Goal: Check status: Check status

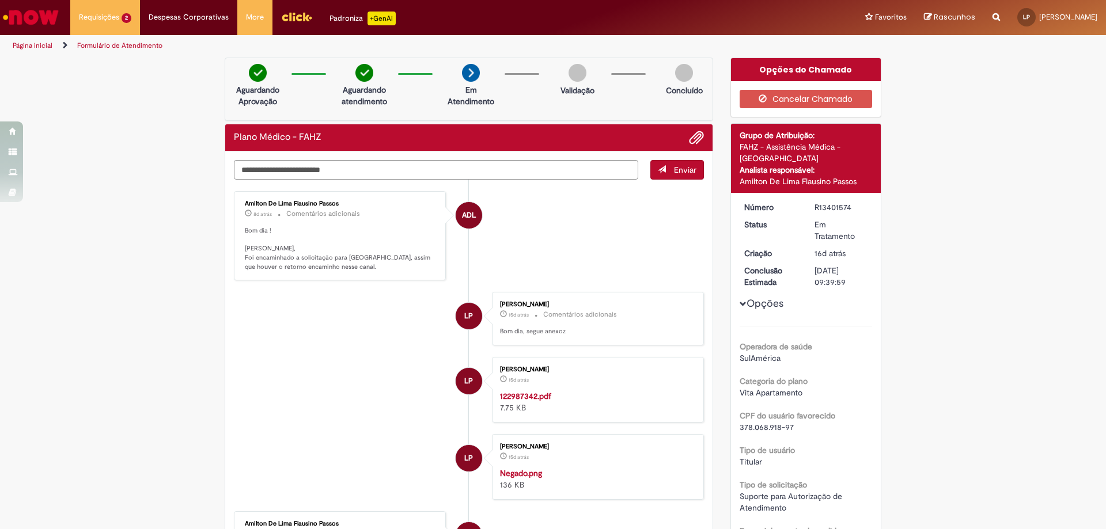
click at [20, 17] on img "Ir para a Homepage" at bounding box center [30, 17] width 59 height 23
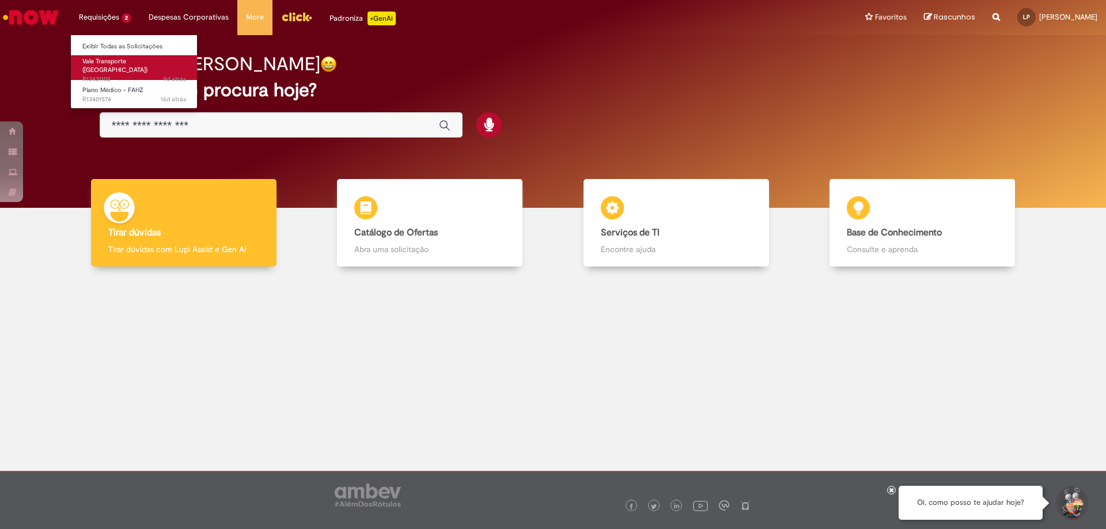
click at [115, 58] on span "Vale Transporte ([GEOGRAPHIC_DATA])" at bounding box center [114, 66] width 65 height 18
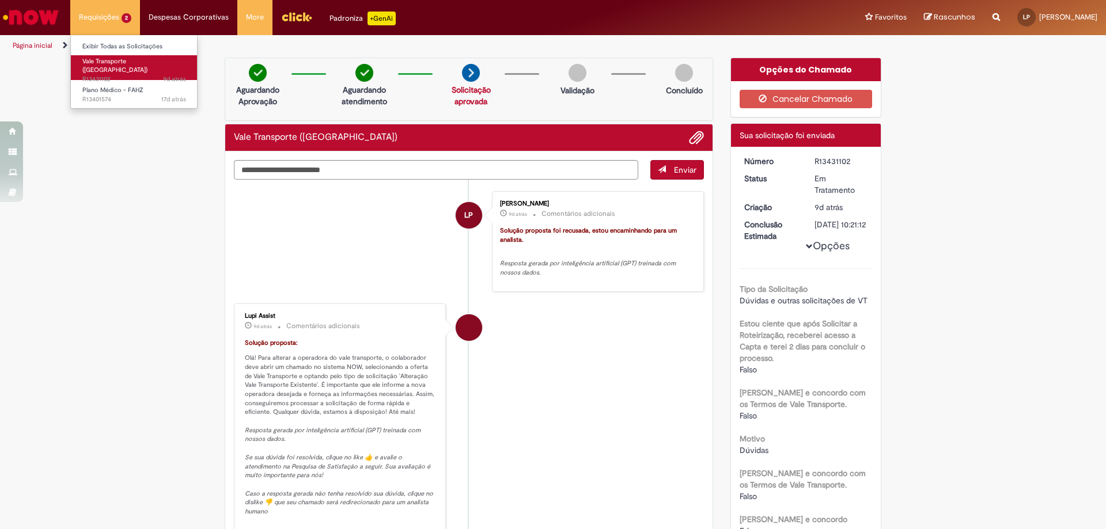
click at [99, 59] on span "Vale Transporte ([GEOGRAPHIC_DATA])" at bounding box center [114, 66] width 65 height 18
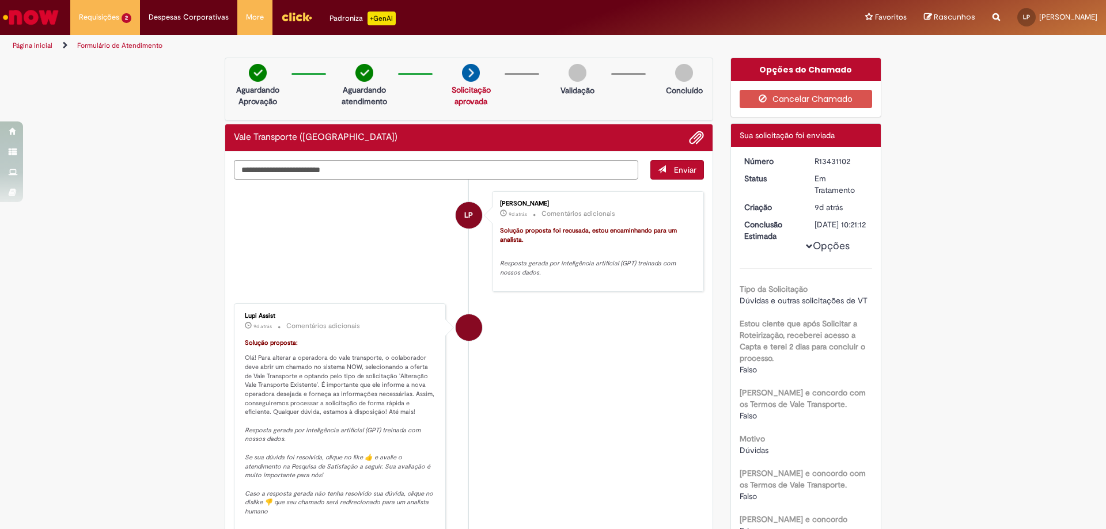
click at [44, 28] on img "Ir para a Homepage" at bounding box center [30, 17] width 59 height 23
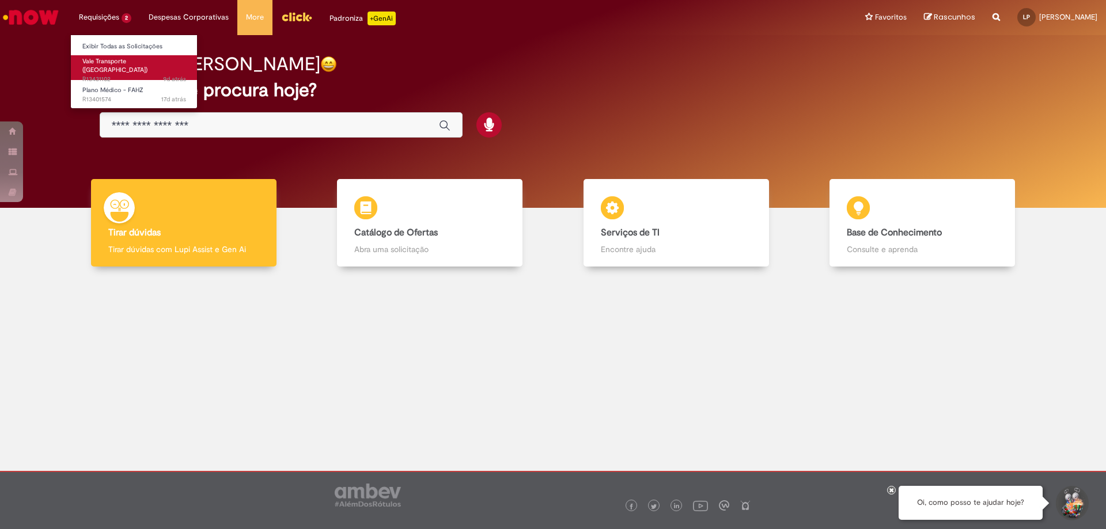
click at [118, 63] on span "Vale Transporte ([GEOGRAPHIC_DATA])" at bounding box center [114, 66] width 65 height 18
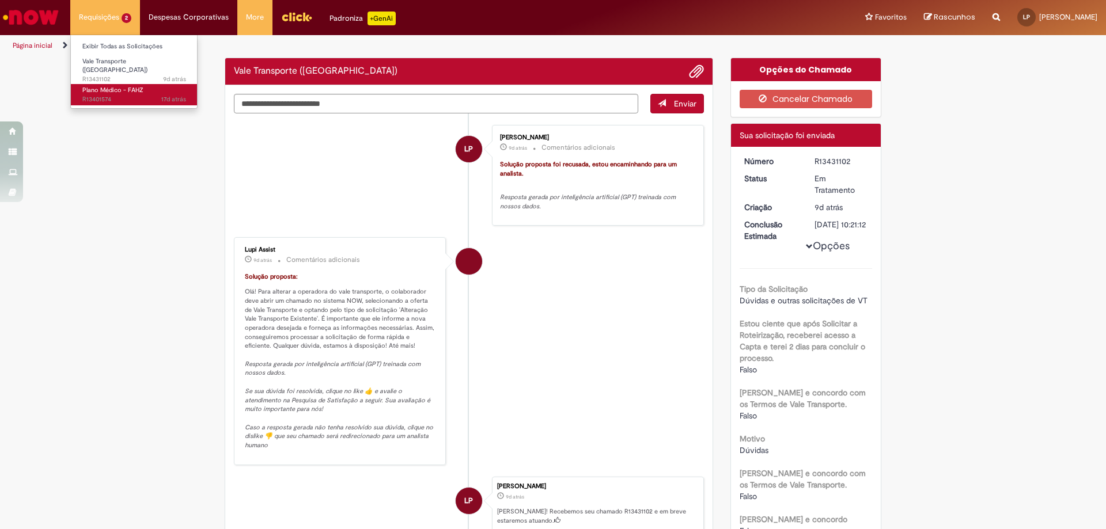
click at [109, 89] on span "Plano Médico - FAHZ" at bounding box center [112, 90] width 61 height 9
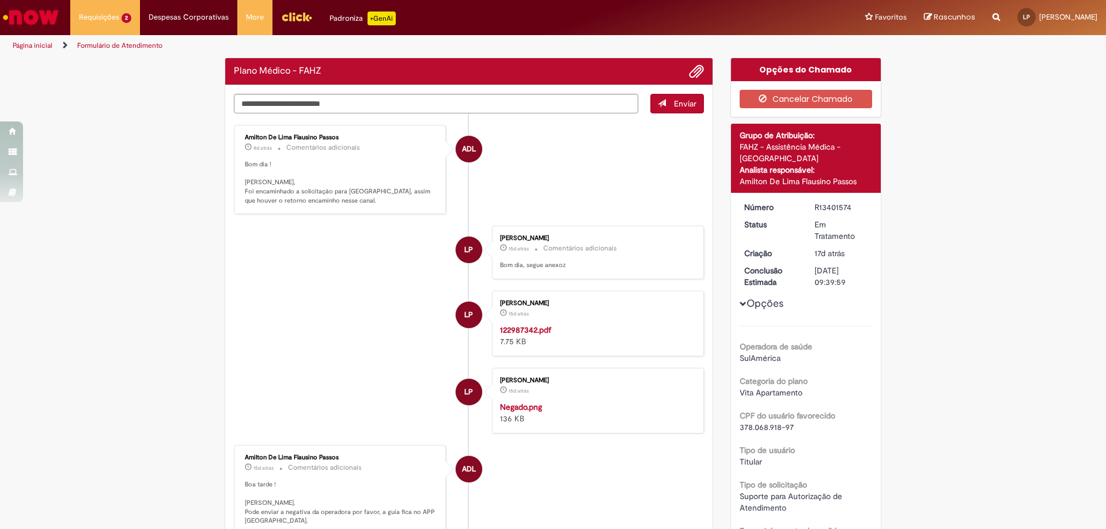
click at [36, 21] on img "Ir para a Homepage" at bounding box center [30, 17] width 59 height 23
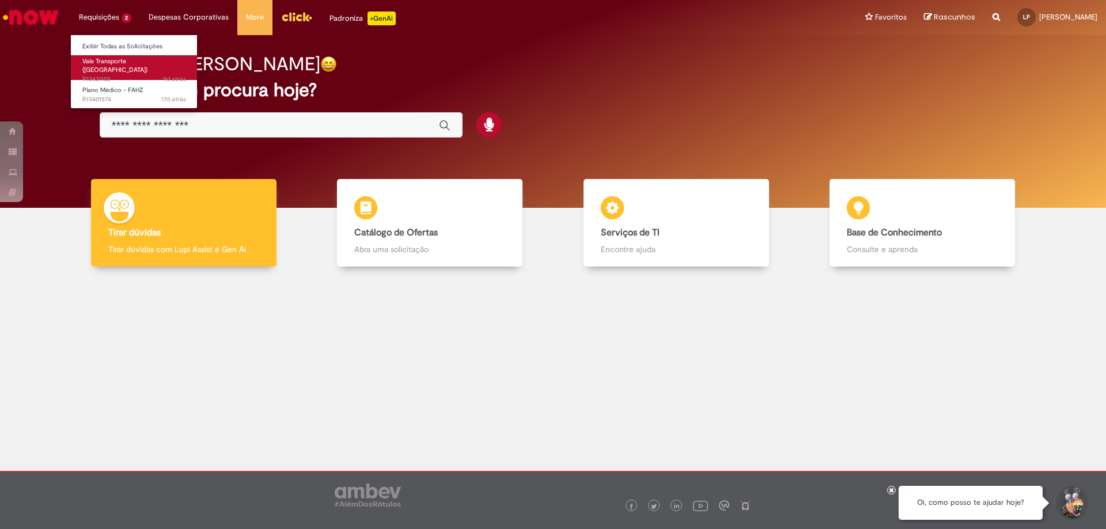
click at [112, 60] on span "Vale Transporte ([GEOGRAPHIC_DATA])" at bounding box center [114, 66] width 65 height 18
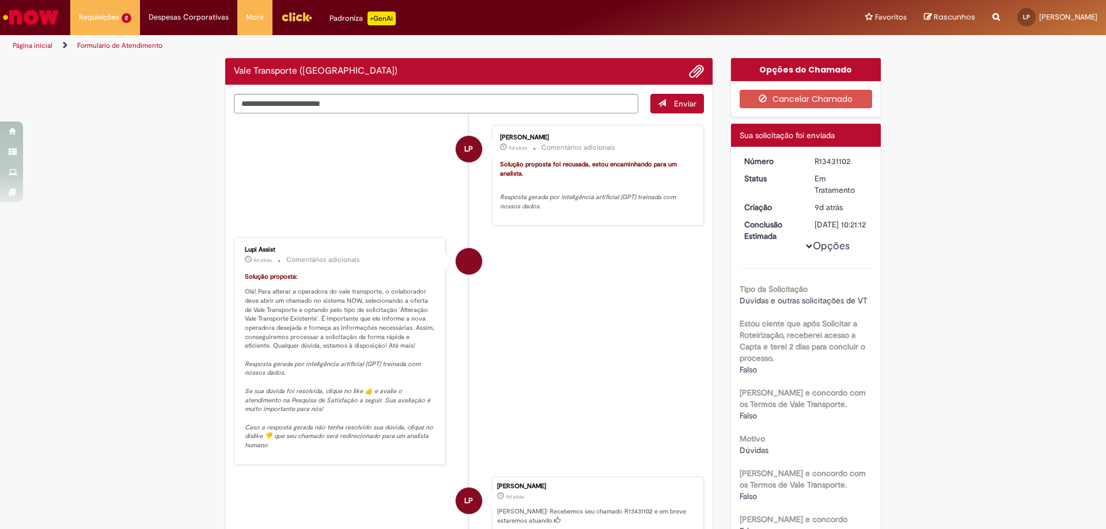
click at [56, 24] on img "Ir para a Homepage" at bounding box center [30, 17] width 59 height 23
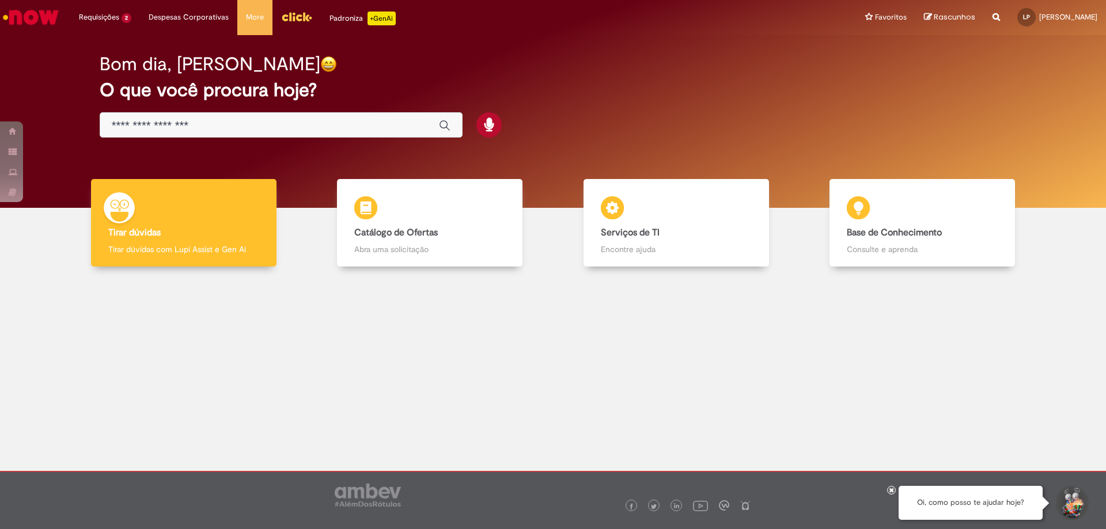
click at [890, 492] on icon at bounding box center [891, 490] width 5 height 6
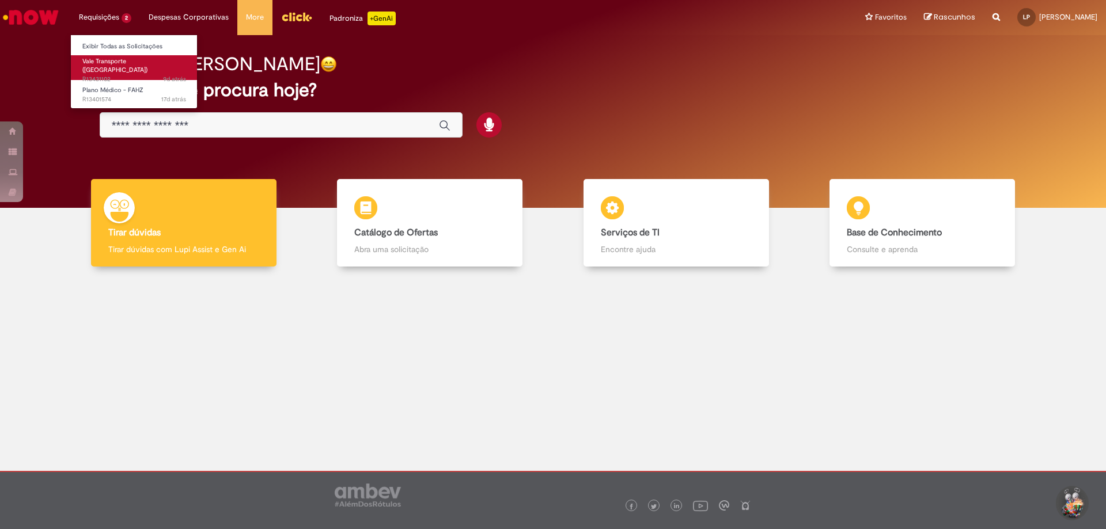
click at [108, 57] on span "Vale Transporte ([GEOGRAPHIC_DATA])" at bounding box center [114, 66] width 65 height 18
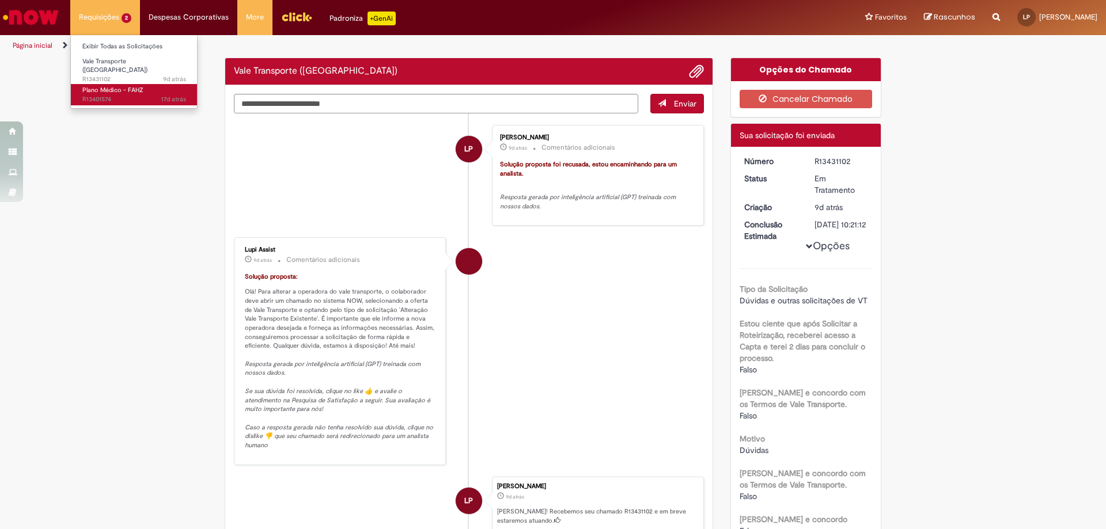
click at [118, 99] on link "Plano Médico - FAHZ 17d atrás 17 dias atrás R13401574" at bounding box center [134, 94] width 127 height 21
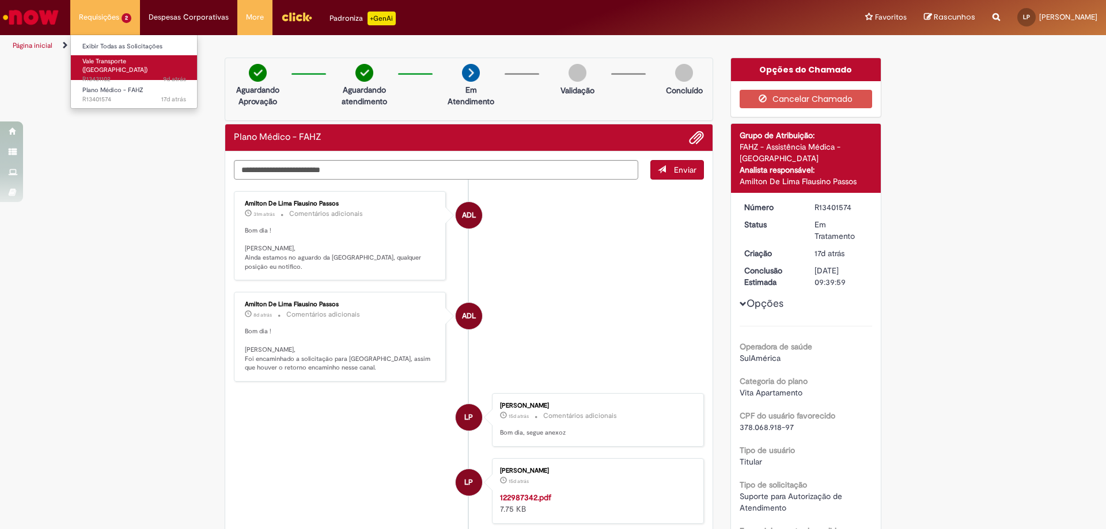
click at [123, 63] on span "Vale Transporte ([GEOGRAPHIC_DATA])" at bounding box center [114, 66] width 65 height 18
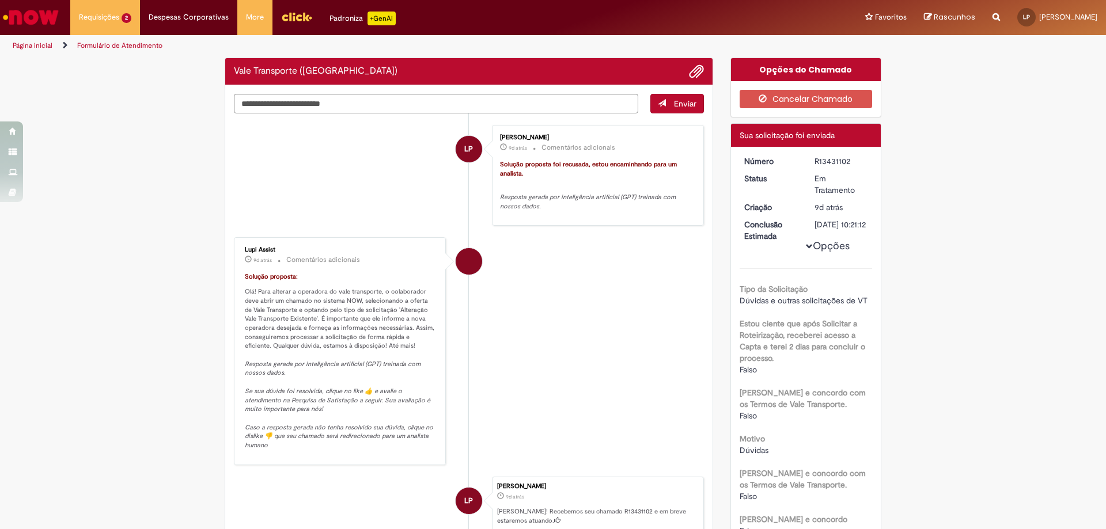
click at [53, 20] on img "Ir para a Homepage" at bounding box center [30, 17] width 59 height 23
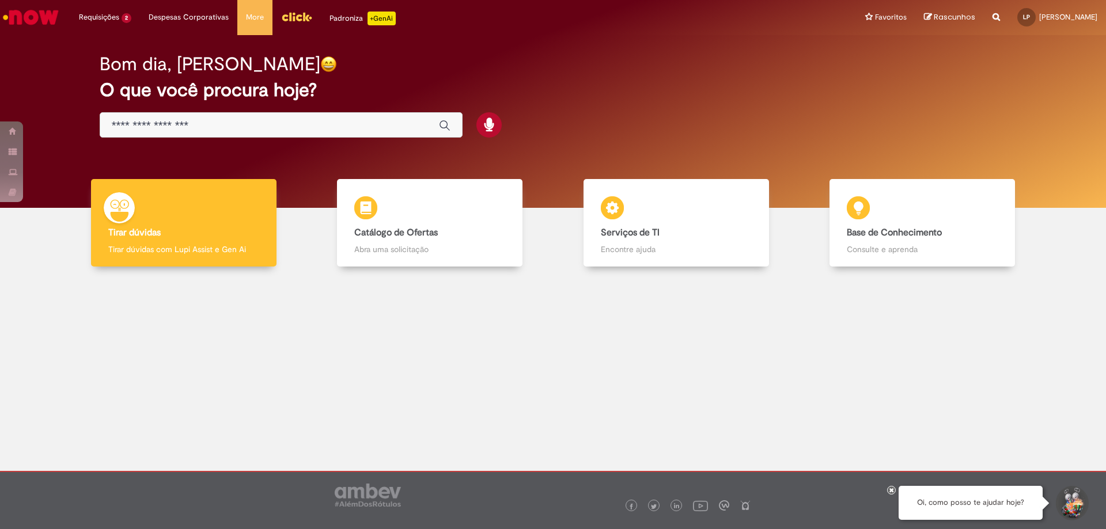
click at [893, 489] on icon at bounding box center [891, 490] width 5 height 6
